Goal: Information Seeking & Learning: Find specific fact

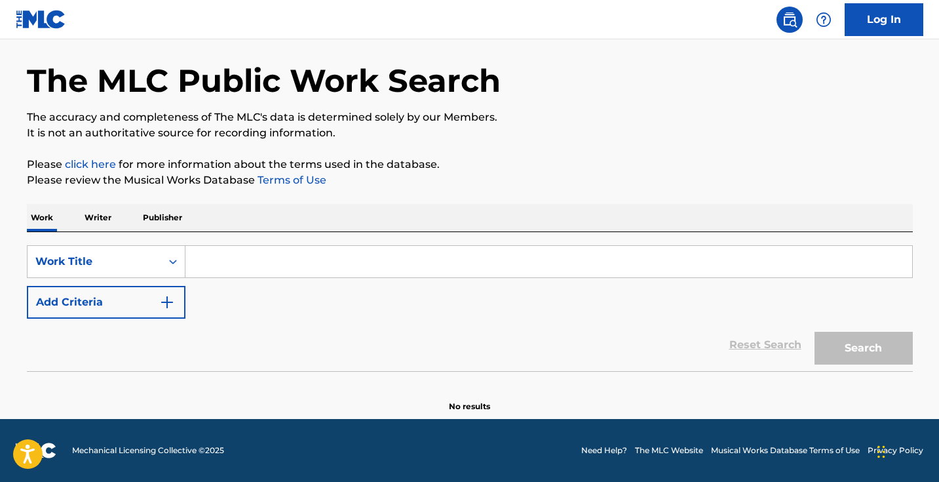
scroll to position [47, 0]
click at [369, 267] on input "Search Form" at bounding box center [548, 261] width 727 height 31
paste input "there for the night"
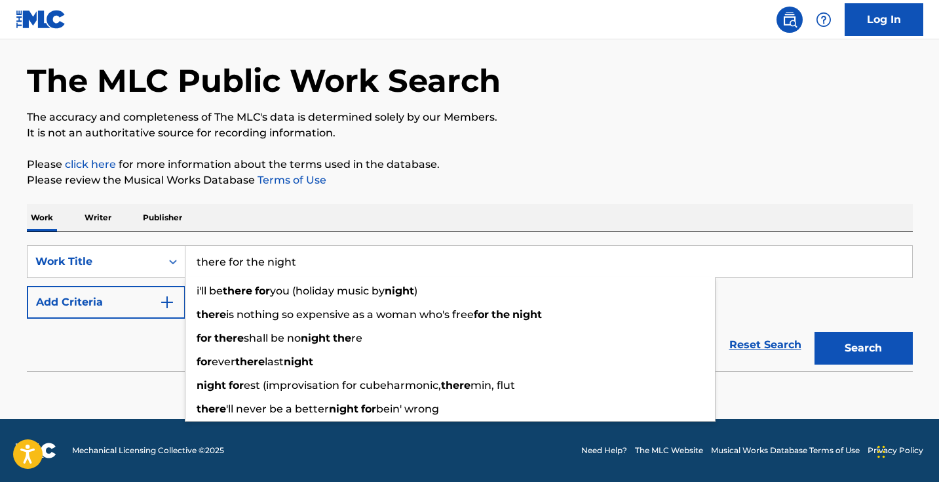
type input "there for the night"
click at [168, 300] on img "Search Form" at bounding box center [167, 302] width 16 height 16
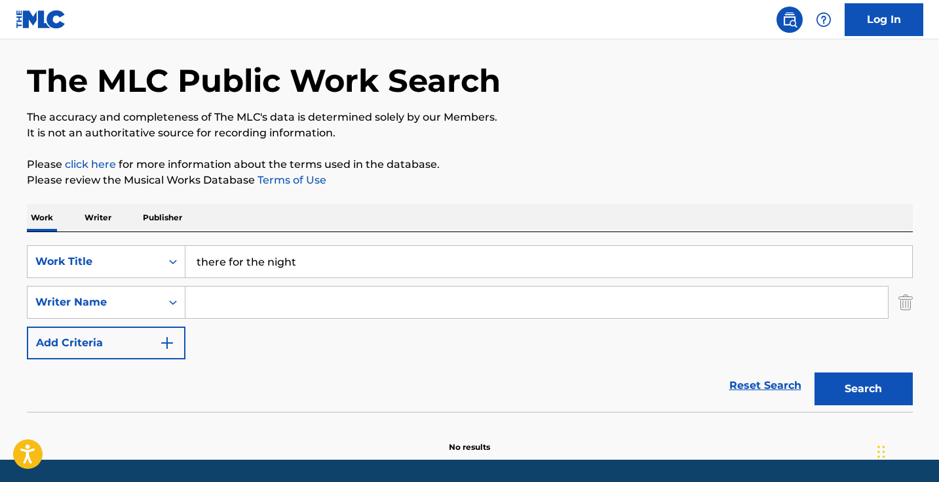
click at [889, 377] on button "Search" at bounding box center [864, 388] width 98 height 33
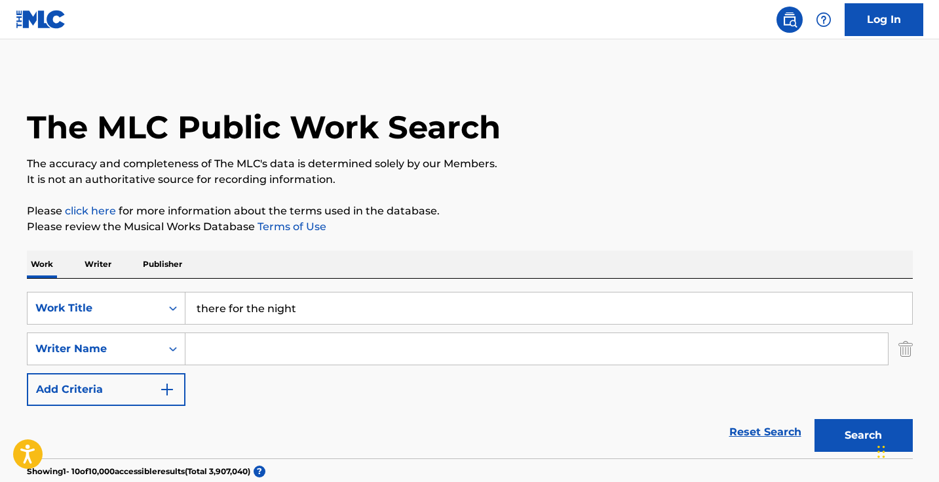
scroll to position [-1, 0]
click at [308, 347] on input "Search Form" at bounding box center [536, 348] width 703 height 31
click at [863, 435] on button "Search" at bounding box center [864, 435] width 98 height 33
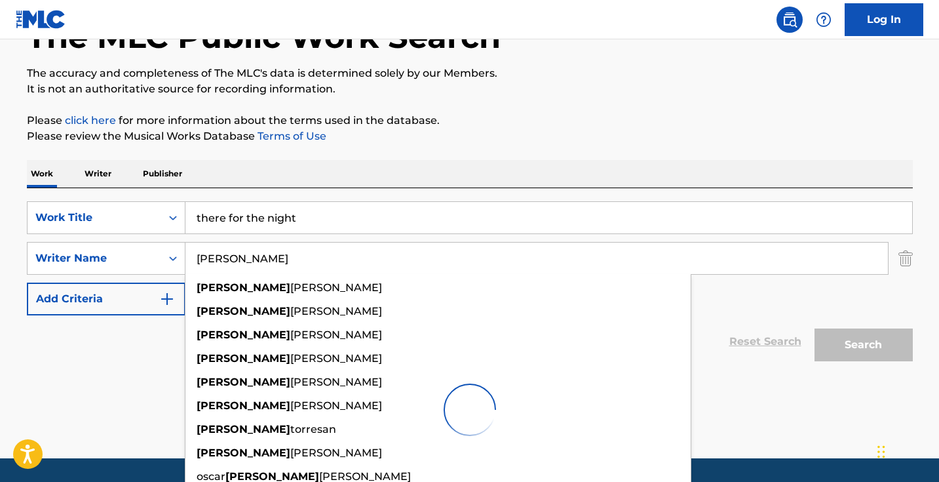
scroll to position [140, 0]
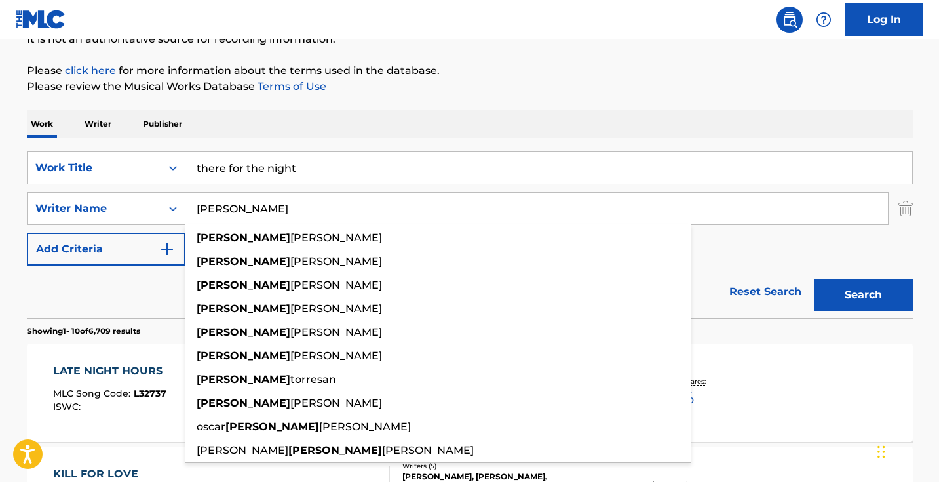
click at [154, 294] on div "Reset Search Search" at bounding box center [470, 291] width 886 height 52
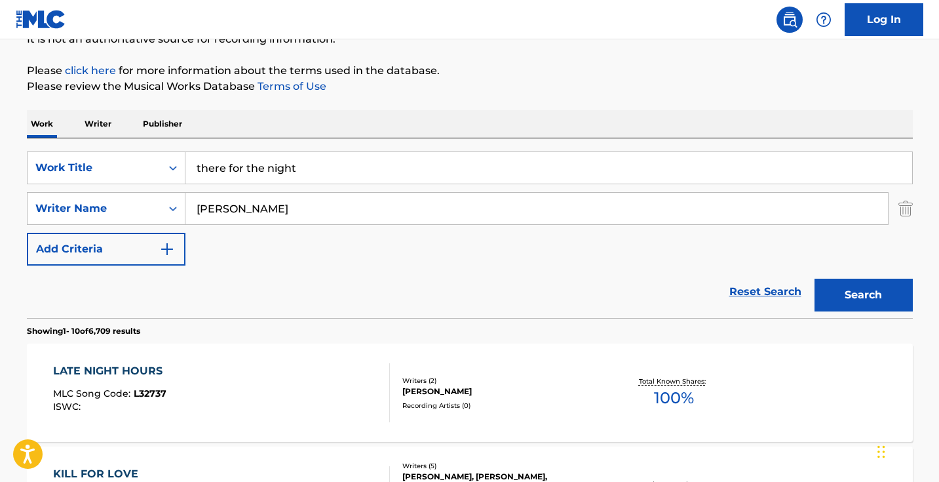
click at [266, 225] on div "SearchWithCriteria9a3858e3-baba-44e2-a73b-03a380f34205 Work Title there for the…" at bounding box center [470, 208] width 886 height 114
click at [267, 205] on input "[PERSON_NAME]" at bounding box center [536, 208] width 703 height 31
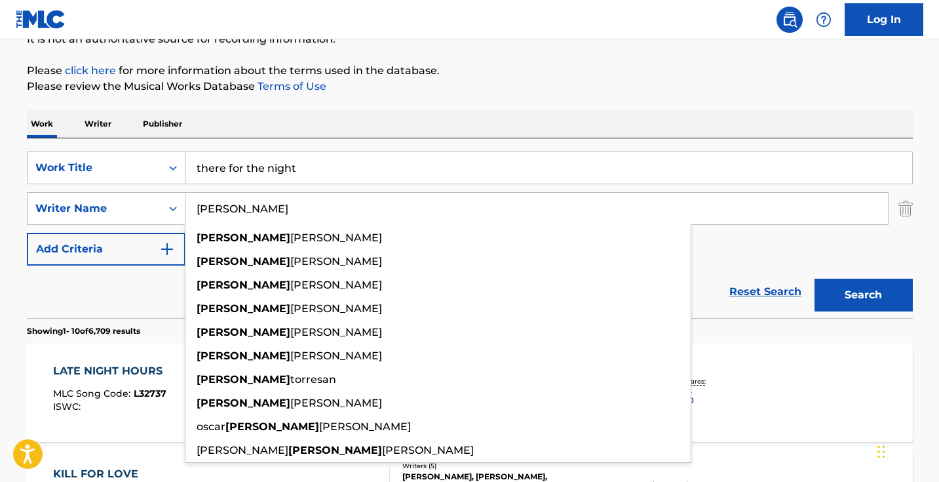
click at [267, 205] on input "[PERSON_NAME]" at bounding box center [536, 208] width 703 height 31
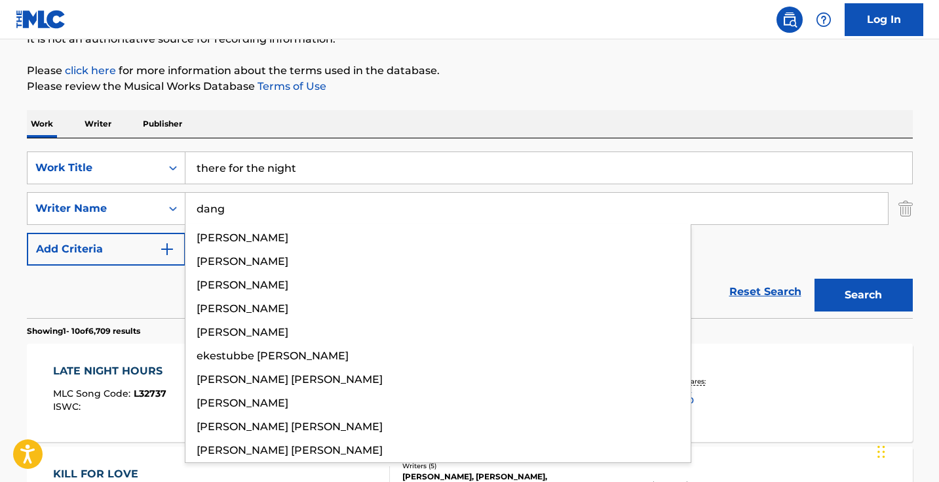
type input "dang"
click at [863, 295] on button "Search" at bounding box center [864, 295] width 98 height 33
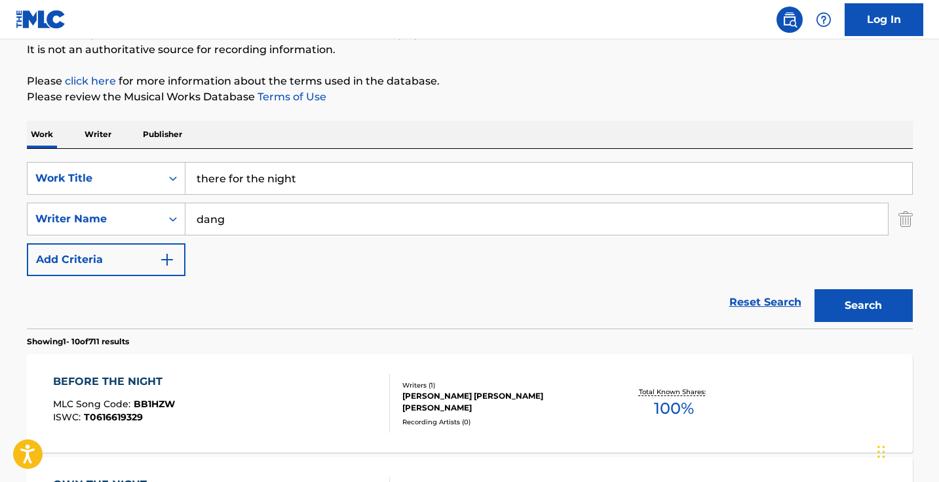
click at [266, 216] on input "dang" at bounding box center [536, 218] width 703 height 31
click at [330, 180] on input "there for the night" at bounding box center [548, 178] width 727 height 31
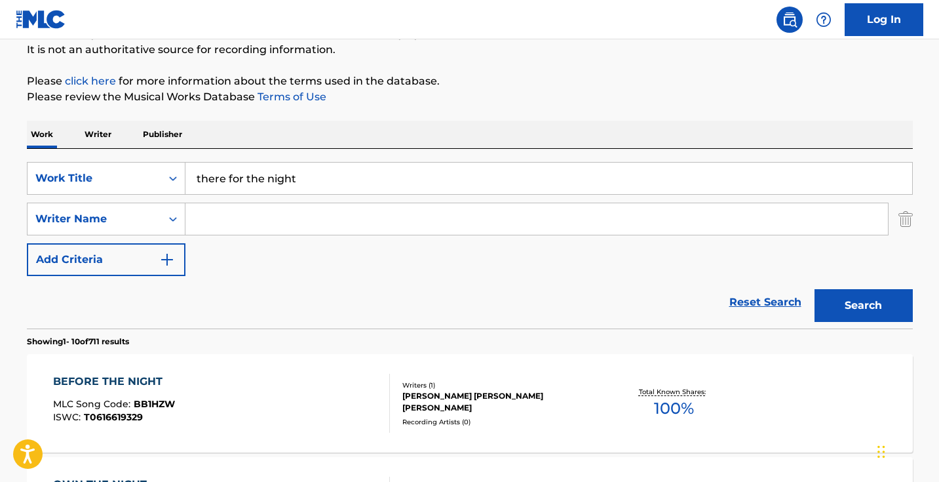
paste input "better (with you)"
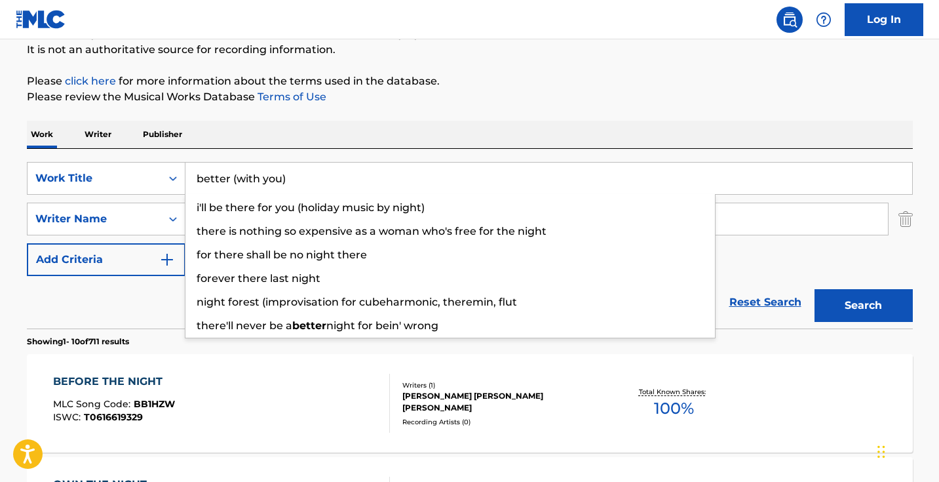
type input "better (with you)"
click at [863, 305] on button "Search" at bounding box center [864, 305] width 98 height 33
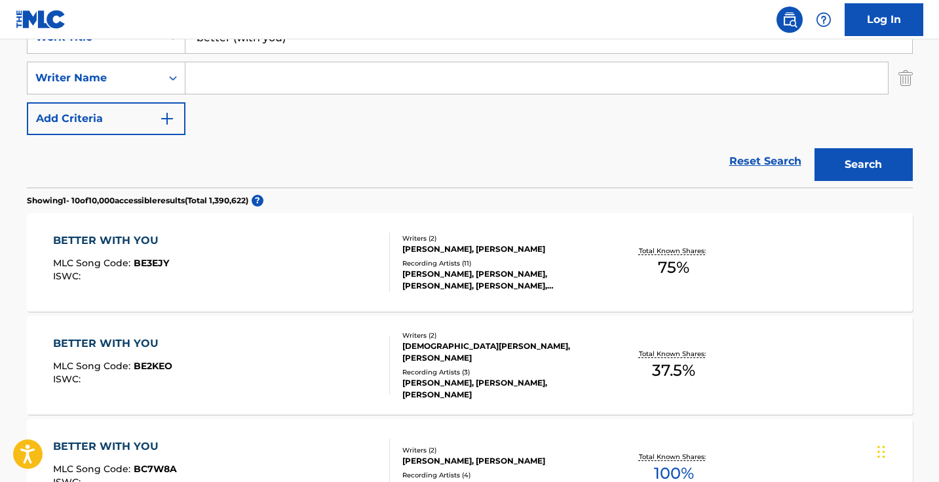
scroll to position [292, 0]
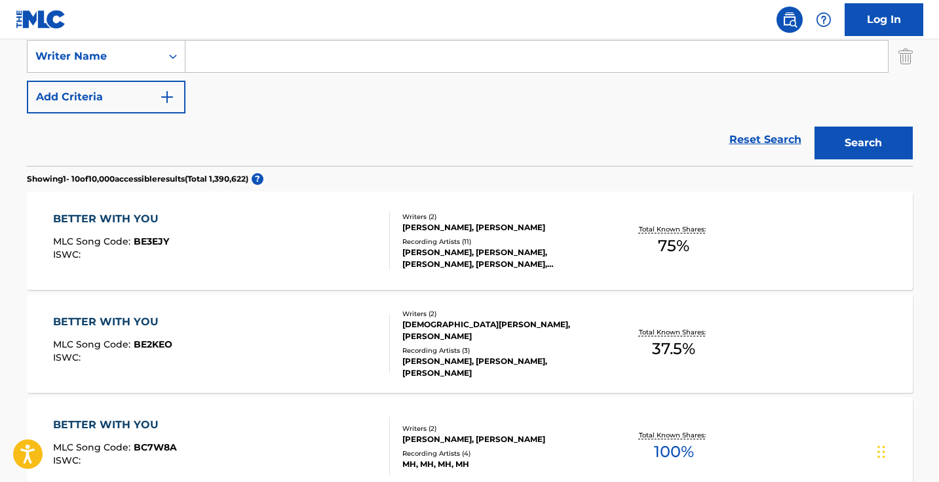
click at [311, 252] on div "BETTER WITH YOU MLC Song Code : BE3EJY ISWC :" at bounding box center [221, 240] width 337 height 59
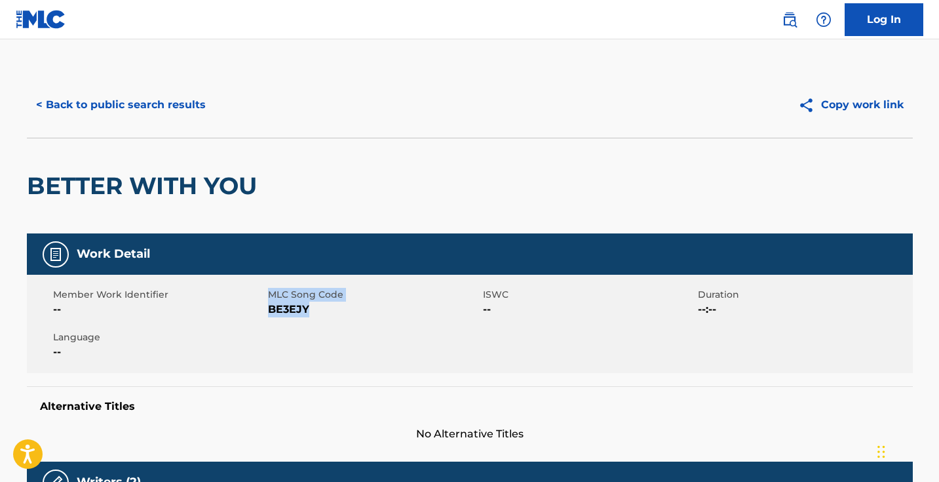
drag, startPoint x: 265, startPoint y: 303, endPoint x: 347, endPoint y: 315, distance: 82.1
click at [347, 315] on div "Member Work Identifier -- MLC Song Code BE3EJY ISWC -- Duration --:-- Language …" at bounding box center [470, 324] width 886 height 98
click at [346, 315] on span "BE3EJY" at bounding box center [374, 309] width 212 height 16
drag, startPoint x: 332, startPoint y: 315, endPoint x: 267, endPoint y: 309, distance: 65.2
click at [268, 309] on span "BE3EJY" at bounding box center [374, 309] width 212 height 16
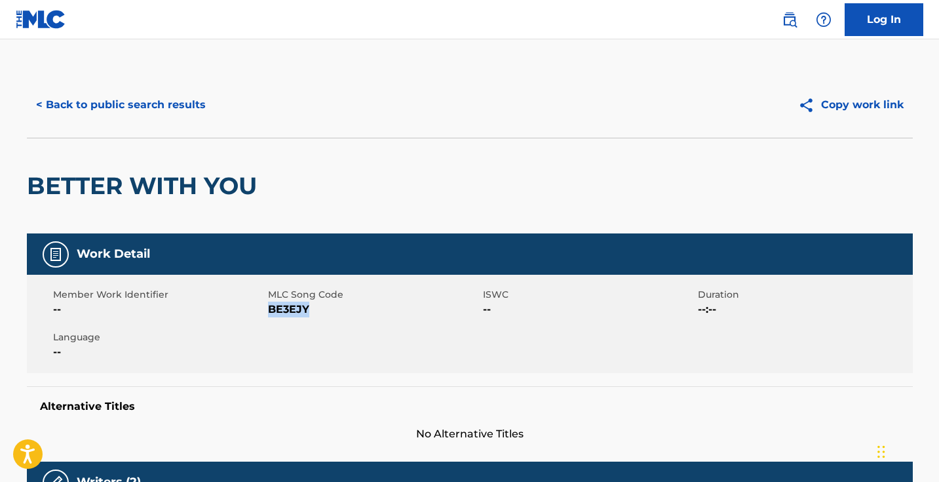
click at [176, 119] on button "< Back to public search results" at bounding box center [121, 104] width 188 height 33
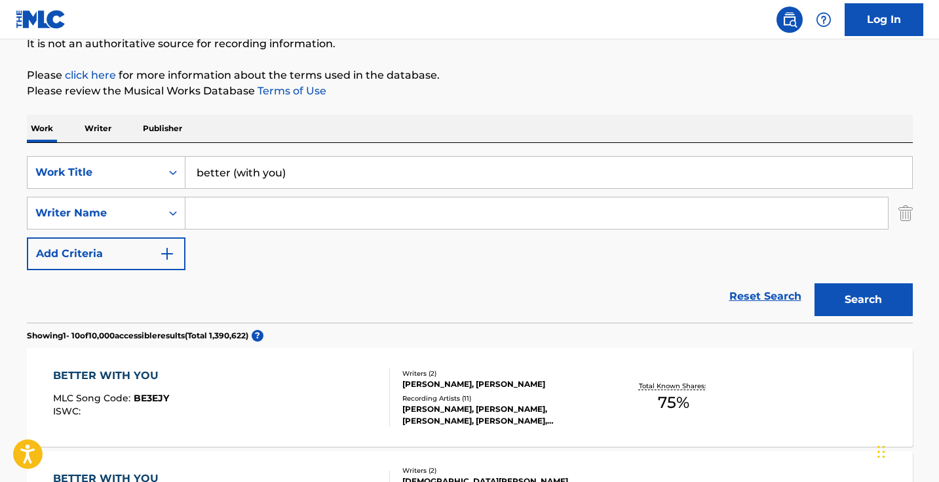
scroll to position [37, 0]
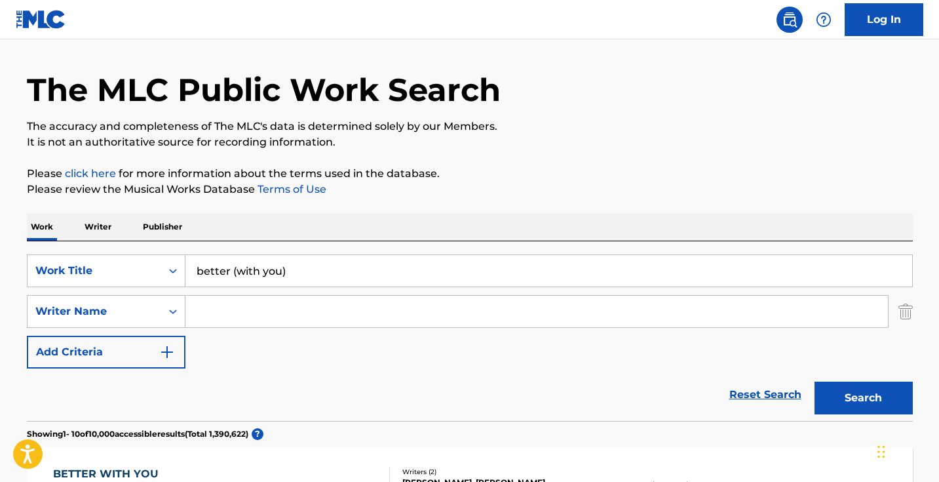
click at [247, 269] on input "better (with you)" at bounding box center [548, 270] width 727 height 31
type input "007"
click at [863, 398] on button "Search" at bounding box center [864, 397] width 98 height 33
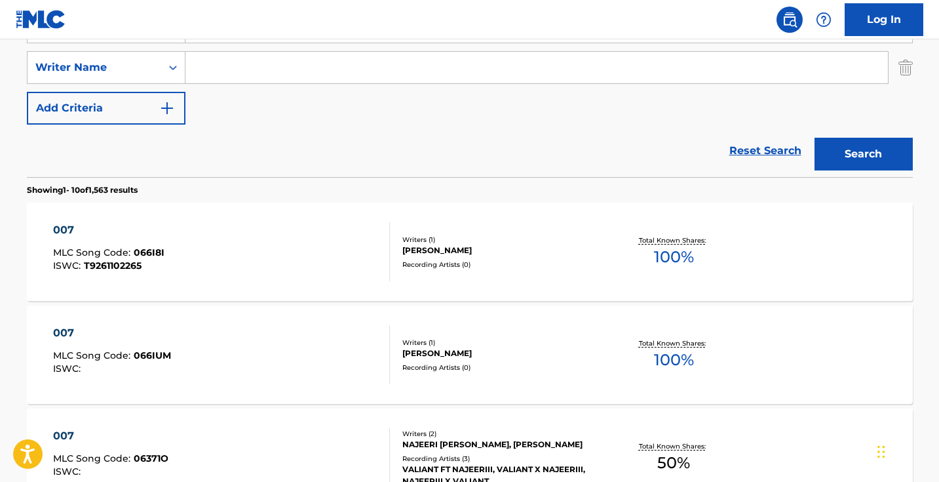
scroll to position [286, 0]
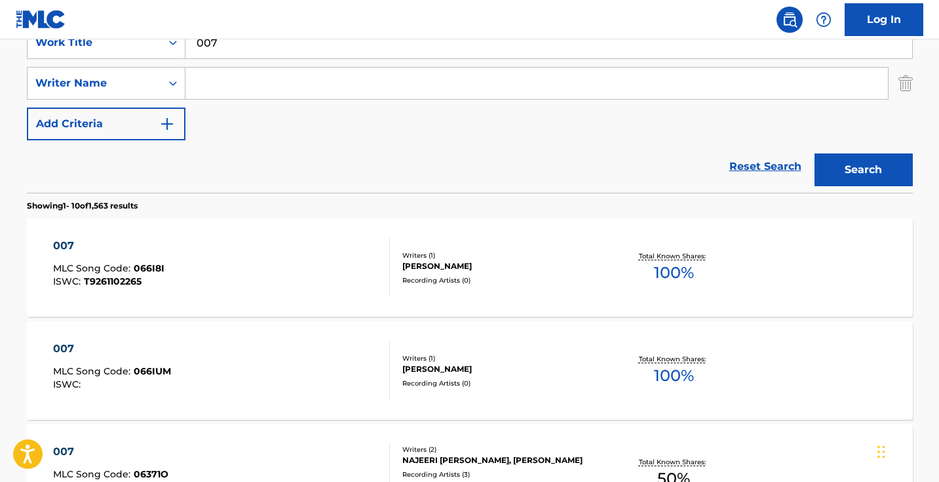
click at [263, 84] on input "Search Form" at bounding box center [536, 83] width 703 height 31
type input "che"
click at [863, 170] on button "Search" at bounding box center [864, 169] width 98 height 33
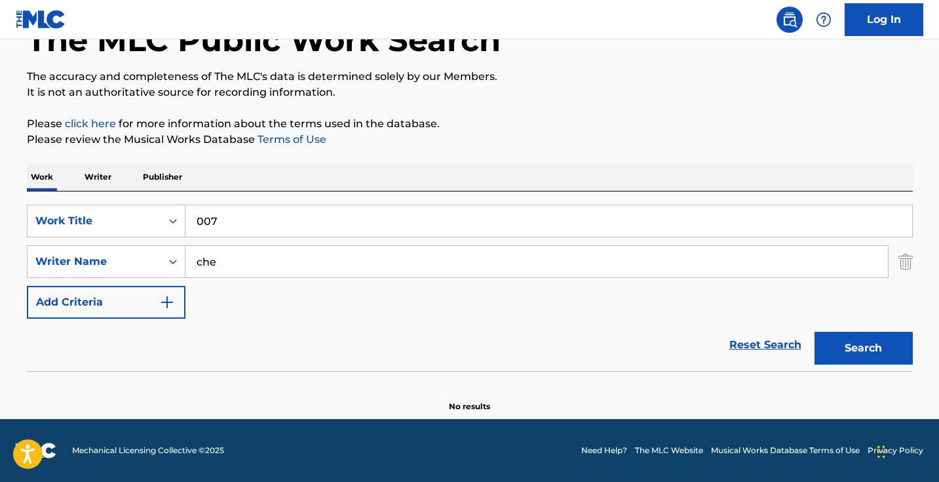
scroll to position [87, 0]
click at [229, 262] on input "che" at bounding box center [536, 261] width 703 height 31
click at [351, 223] on input "007" at bounding box center [548, 220] width 727 height 31
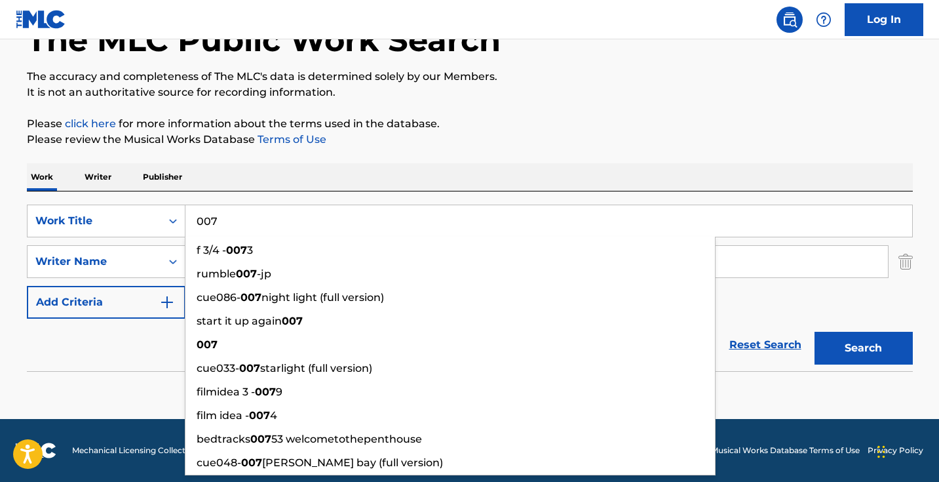
click at [351, 223] on input "007" at bounding box center [548, 220] width 727 height 31
paste input "Allá en la esquina"
type input "Allá en la esquina"
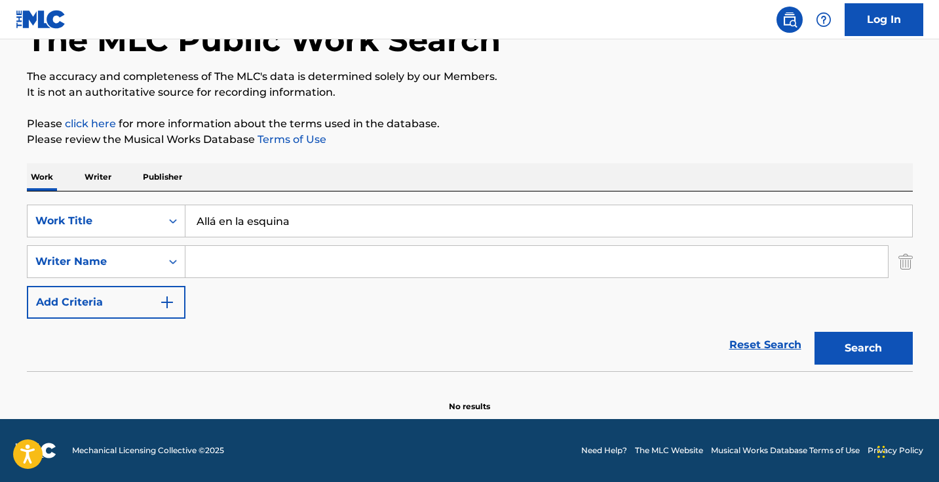
click at [417, 168] on div "Work Writer Publisher" at bounding box center [470, 177] width 886 height 28
click at [361, 258] on input "Search Form" at bounding box center [536, 261] width 703 height 31
type input "j"
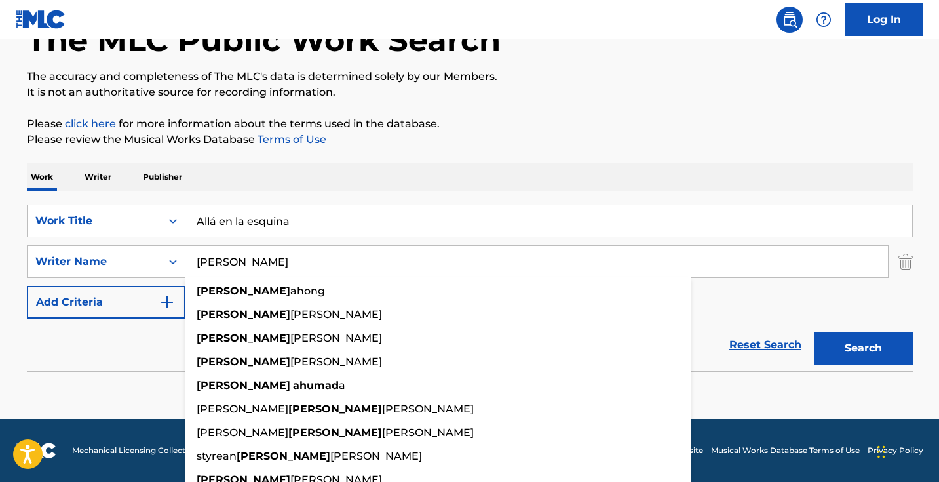
click at [863, 348] on button "Search" at bounding box center [864, 348] width 98 height 33
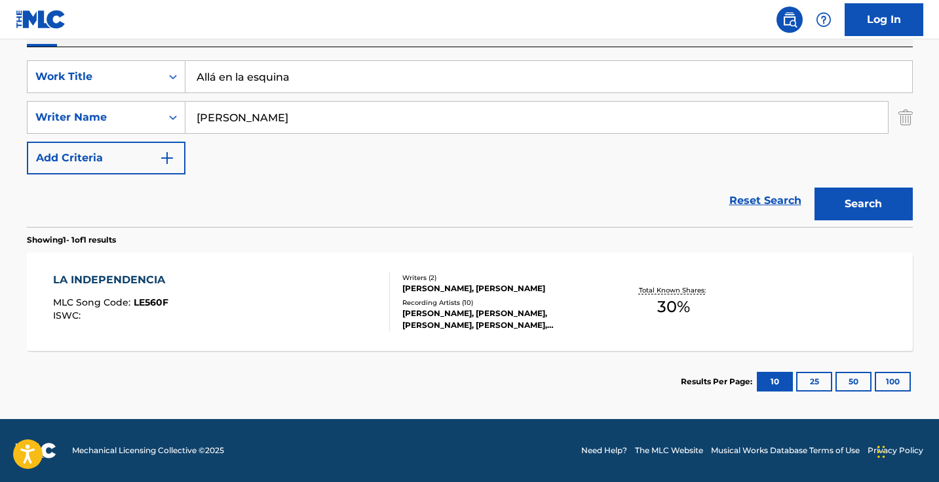
scroll to position [231, 0]
click at [313, 111] on input "[PERSON_NAME]" at bounding box center [536, 117] width 703 height 31
paste input "A"
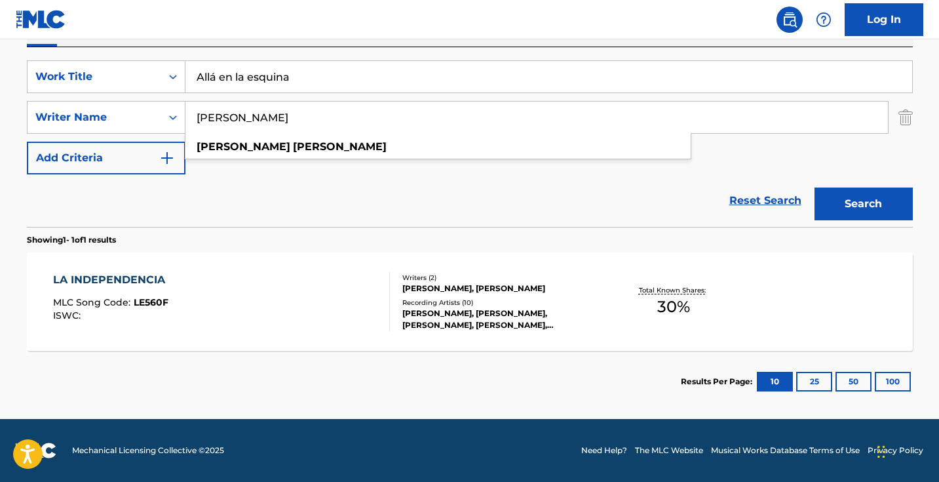
type input "[PERSON_NAME]"
click at [863, 204] on button "Search" at bounding box center [864, 203] width 98 height 33
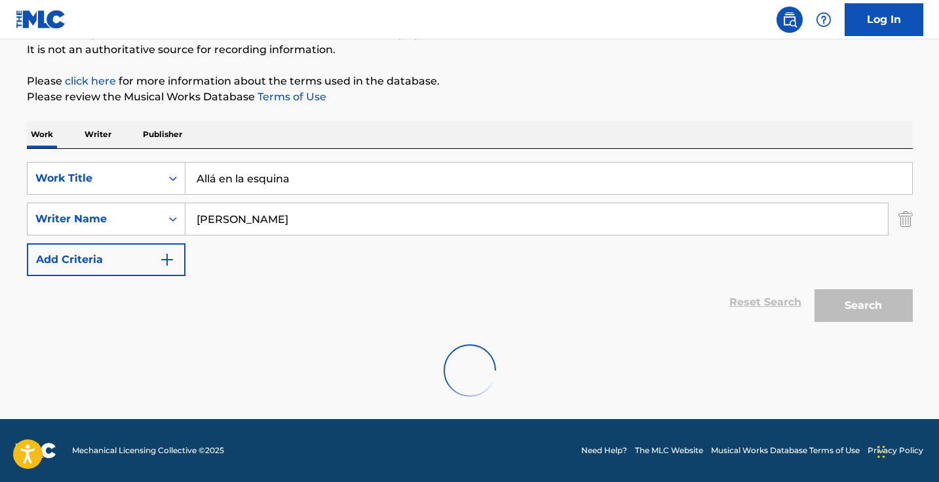
scroll to position [130, 0]
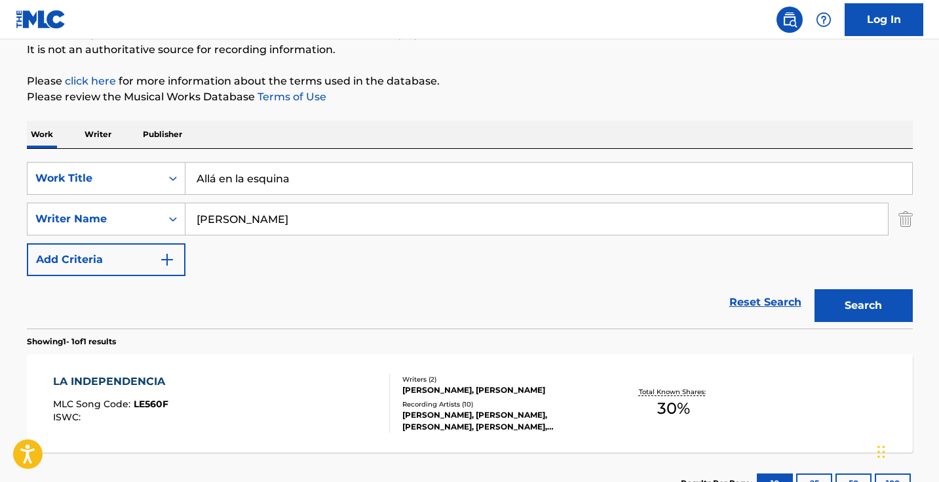
click at [383, 181] on input "Allá en la esquina" at bounding box center [548, 178] width 727 height 31
click at [863, 305] on button "Search" at bounding box center [864, 305] width 98 height 33
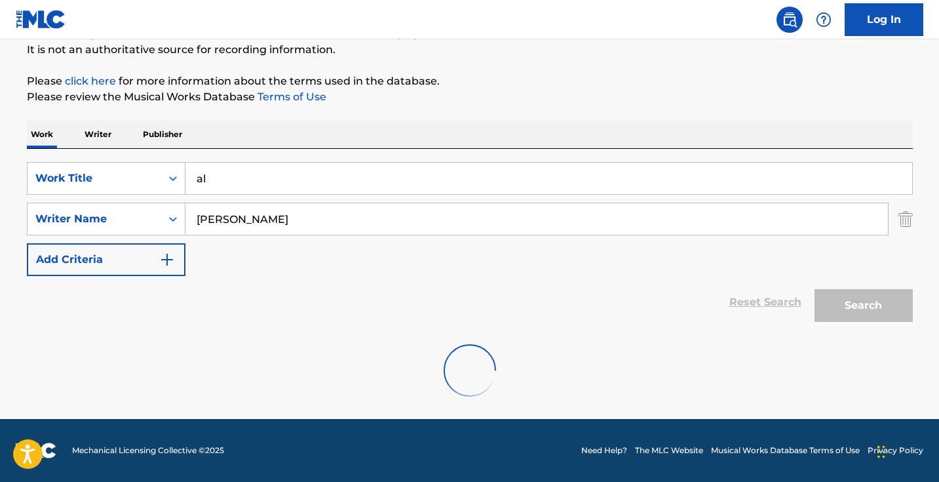
scroll to position [87, 0]
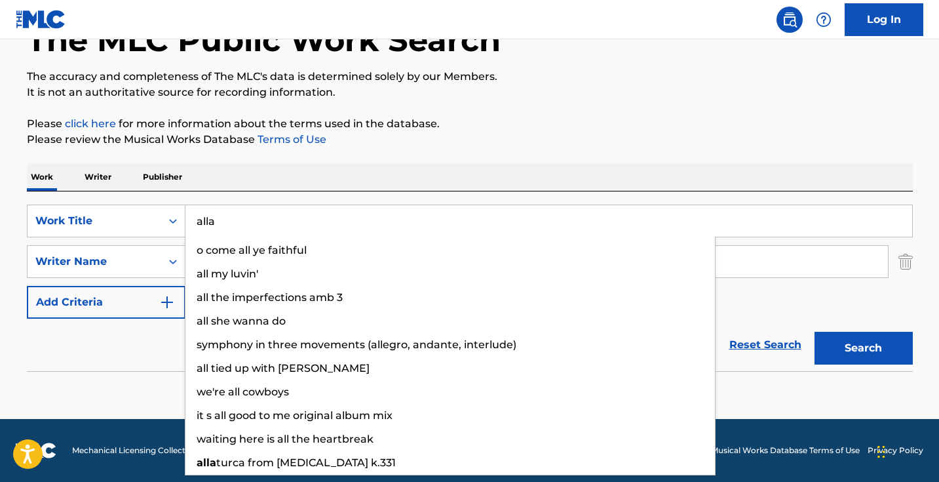
click at [863, 348] on button "Search" at bounding box center [864, 348] width 98 height 33
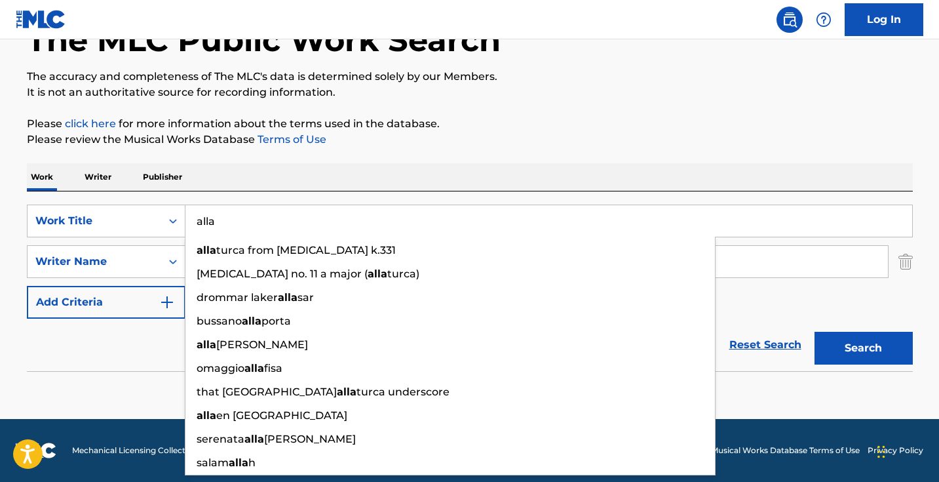
click at [355, 222] on input "alla" at bounding box center [548, 220] width 727 height 31
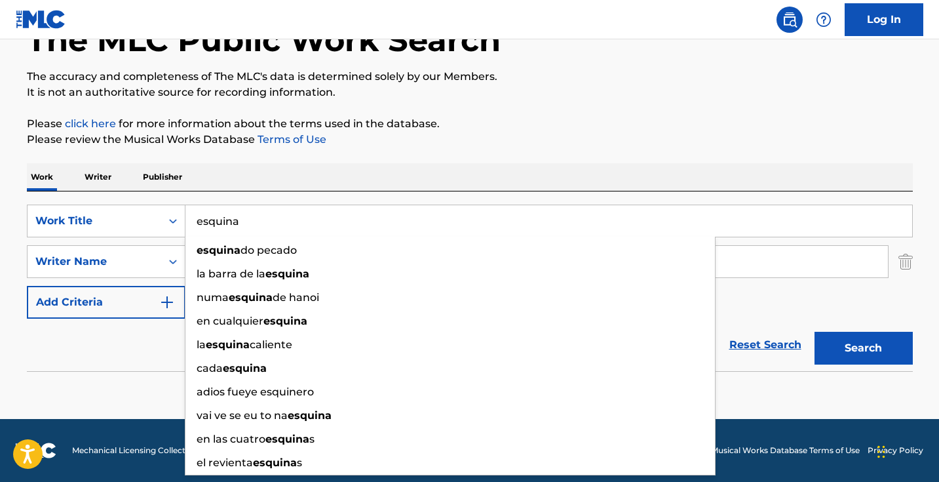
type input "esquina"
click at [863, 348] on button "Search" at bounding box center [864, 348] width 98 height 33
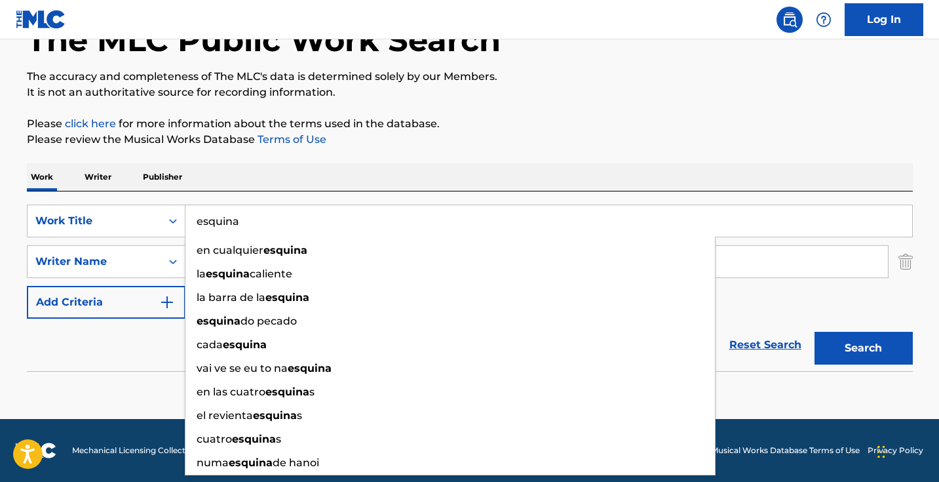
click at [407, 193] on div "SearchWithCriteria9a3858e3-baba-44e2-a73b-03a380f34205 Work Title esquina en cu…" at bounding box center [470, 281] width 886 height 180
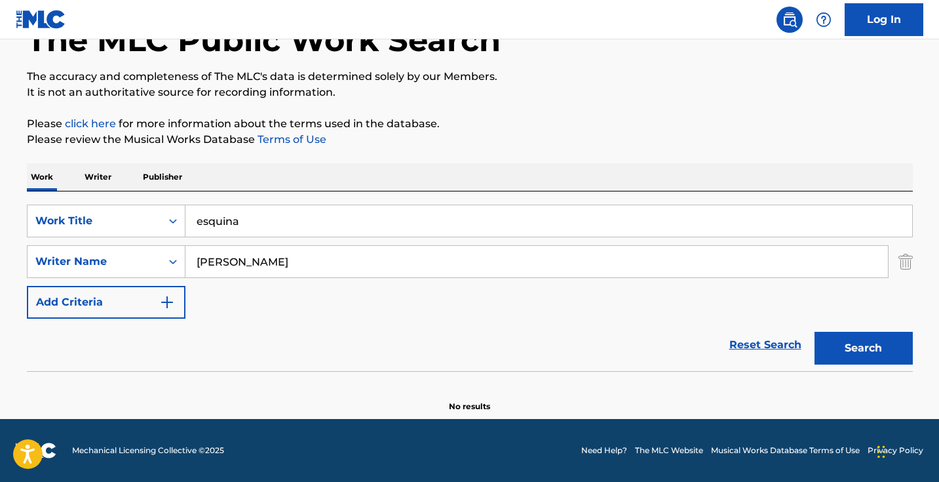
click at [379, 223] on input "esquina" at bounding box center [548, 220] width 727 height 31
